Goal: Navigation & Orientation: Find specific page/section

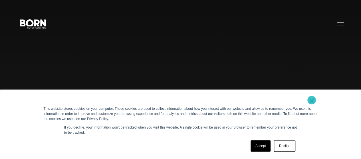
click at [312, 100] on link "×" at bounding box center [311, 100] width 7 height 5
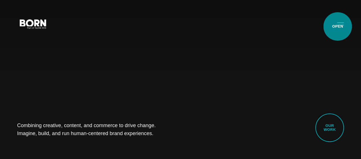
click at [338, 27] on button "Primary Menu" at bounding box center [341, 24] width 14 height 12
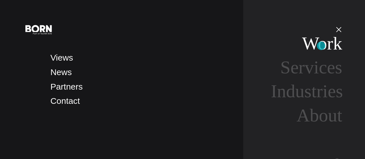
click at [321, 46] on link "Work" at bounding box center [322, 43] width 40 height 20
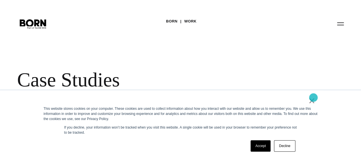
click at [313, 98] on link "×" at bounding box center [311, 100] width 7 height 5
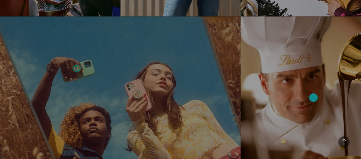
scroll to position [729, 0]
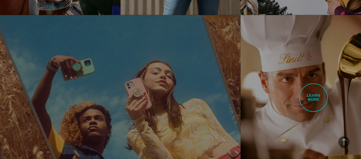
click at [313, 98] on link "Lindt Elevating the Digital Experience for a Leading Chocolatier See how we rei…" at bounding box center [301, 109] width 120 height 189
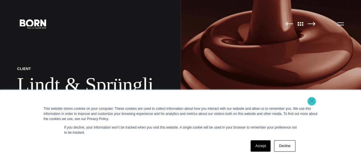
click at [312, 102] on link "×" at bounding box center [311, 100] width 7 height 5
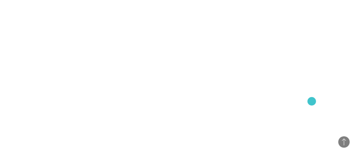
scroll to position [977, 0]
